Goal: Information Seeking & Learning: Learn about a topic

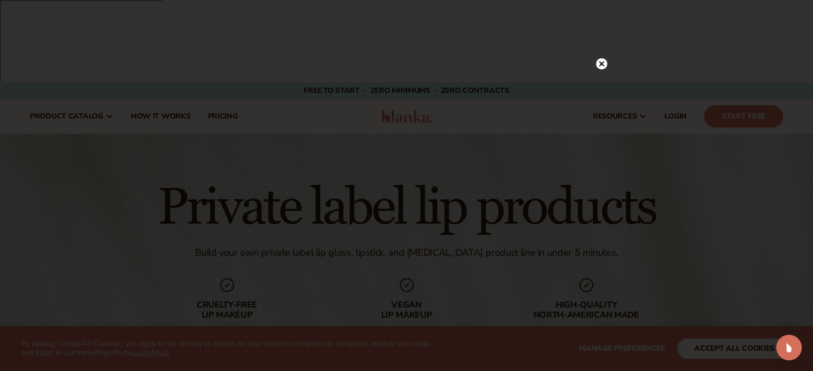
click at [599, 63] on icon at bounding box center [601, 63] width 5 height 5
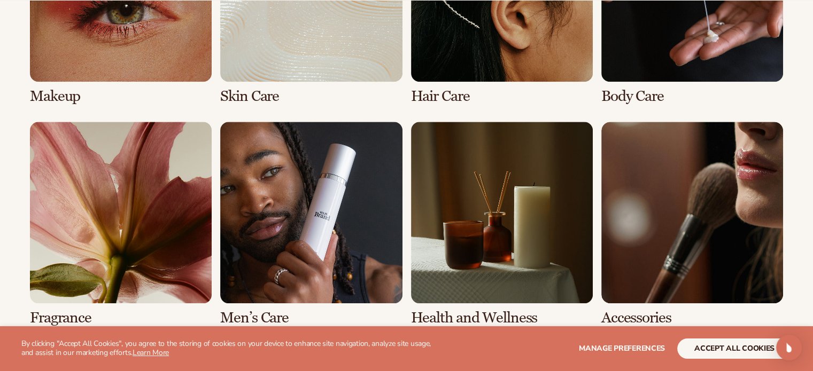
scroll to position [1030, 0]
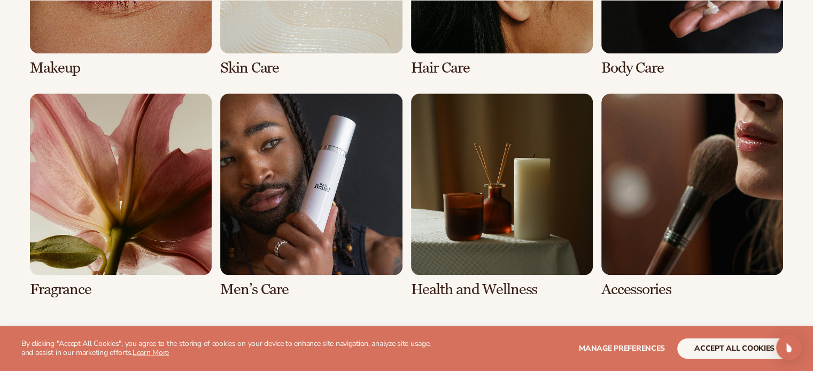
click at [713, 166] on link "8 / 8" at bounding box center [692, 196] width 182 height 205
click at [639, 174] on link "8 / 8" at bounding box center [692, 196] width 182 height 205
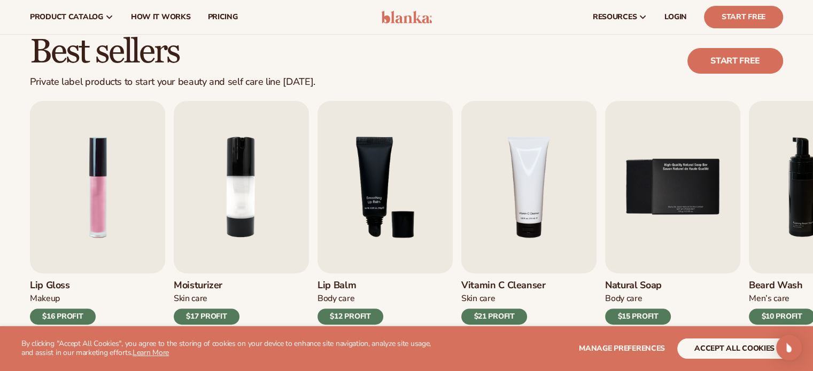
scroll to position [359, 0]
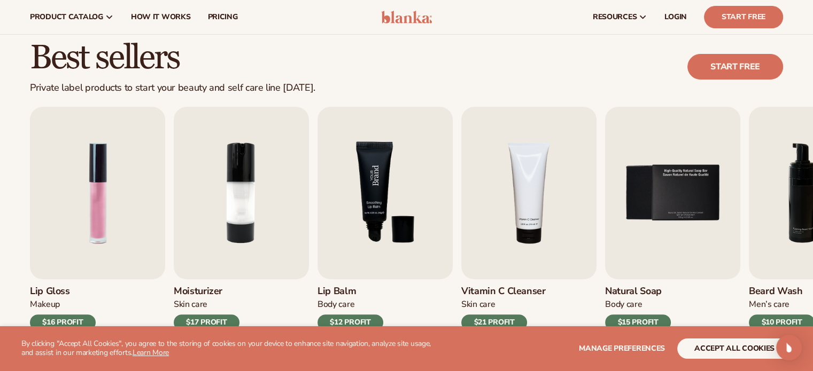
click at [379, 126] on img "3 / 9" at bounding box center [384, 193] width 135 height 173
click at [387, 107] on img "3 / 9" at bounding box center [384, 193] width 135 height 173
click at [374, 134] on img "3 / 9" at bounding box center [384, 193] width 135 height 173
